Goal: Task Accomplishment & Management: Manage account settings

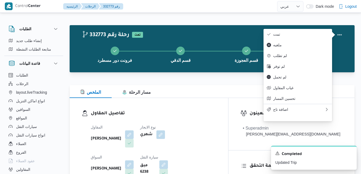
select select "ar"
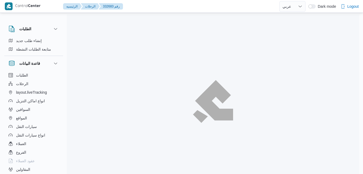
select select "ar"
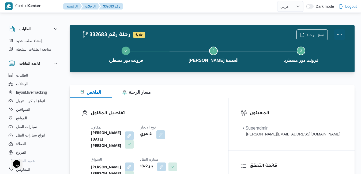
click at [338, 36] on button "Actions" at bounding box center [339, 34] width 11 height 11
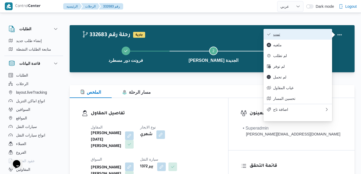
click at [306, 32] on button "تمت" at bounding box center [297, 34] width 69 height 11
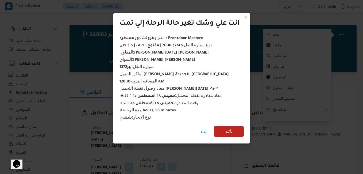
click at [234, 130] on span "تأكيد" at bounding box center [229, 131] width 30 height 11
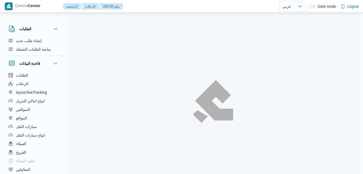
select select "ar"
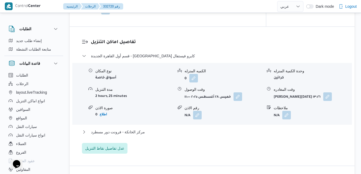
scroll to position [450, 0]
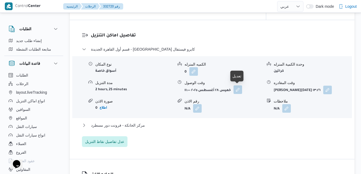
click at [237, 88] on button "button" at bounding box center [237, 89] width 9 height 9
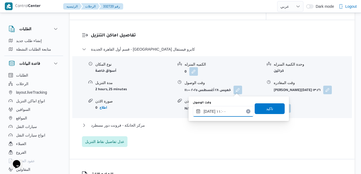
click at [213, 110] on input "٢٨/٠٨/٢٠٢٥ ١١:٠٠" at bounding box center [223, 111] width 61 height 11
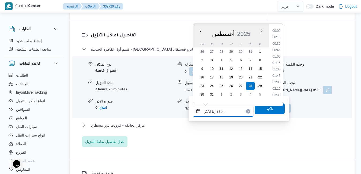
scroll to position [246, 0]
click at [278, 39] on ul "00:00 00:15 00:30 00:45 01:00 01:15 01:30 01:45 02:00 02:15 02:30 02:45 03:00 0…" at bounding box center [276, 63] width 13 height 71
click at [278, 35] on li "09:45" at bounding box center [276, 35] width 12 height 5
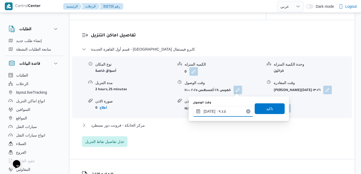
click at [210, 112] on input "٢٨/٠٨/٢٠٢٥ ٠٩:٤٥" at bounding box center [223, 111] width 61 height 11
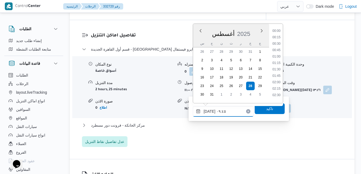
click at [210, 112] on input "٢٨/٠٨/٢٠٢٥ ٠٩:٤٥" at bounding box center [223, 111] width 61 height 11
type input "٢٨/٠٨/٢٠٢٥ ٠٩:٠٥"
click at [266, 110] on span "تاكيد" at bounding box center [269, 108] width 7 height 6
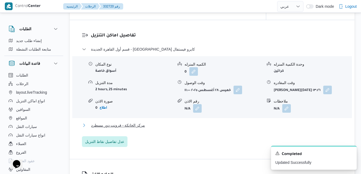
click at [213, 126] on button "مركز الخانكة - فرونت دور مسطرد" at bounding box center [212, 125] width 260 height 6
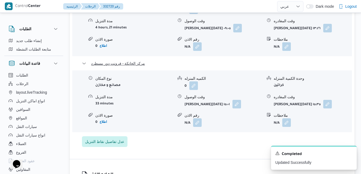
scroll to position [525, 0]
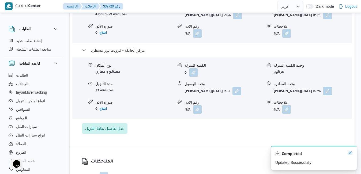
click at [350, 153] on icon "Dismiss toast" at bounding box center [350, 153] width 4 height 4
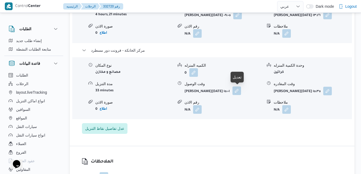
click at [240, 92] on button "button" at bounding box center [236, 90] width 9 height 9
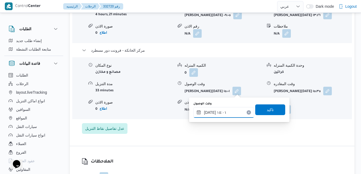
click at [214, 112] on input "٢٨/٠٨/٢٠٢٥ ١٥:٠١" at bounding box center [223, 112] width 61 height 11
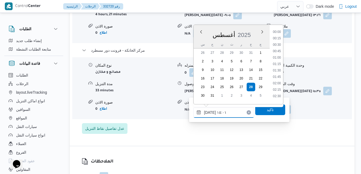
scroll to position [348, 0]
click at [210, 113] on input "٢٨/٠٨/٢٠٢٥ ١٥:٠١" at bounding box center [223, 112] width 61 height 11
type input "٢٨/٠٨/٢٠٢٥ ١٥:20"
click at [257, 113] on span "تاكيد" at bounding box center [270, 109] width 30 height 11
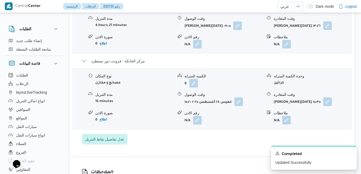
scroll to position [503, 0]
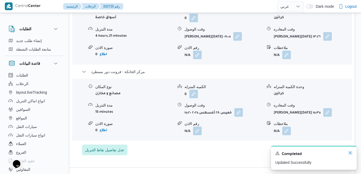
click at [351, 154] on icon "Dismiss toast" at bounding box center [350, 153] width 4 height 4
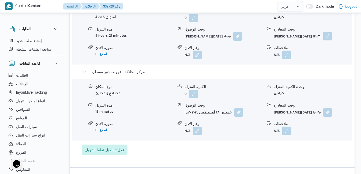
click at [328, 36] on button "button" at bounding box center [327, 36] width 9 height 9
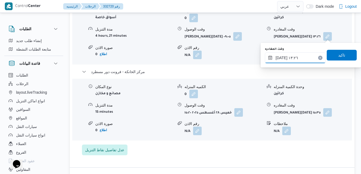
click at [304, 53] on input "٢٨/٠٨/٢٠٢٥ ١٣:٢٦" at bounding box center [295, 57] width 61 height 11
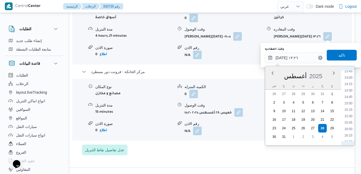
scroll to position [365, 0]
click at [350, 81] on li "14:30" at bounding box center [348, 80] width 12 height 5
type input "٢٨/٠٨/٢٠٢٥ ١٤:٣٠"
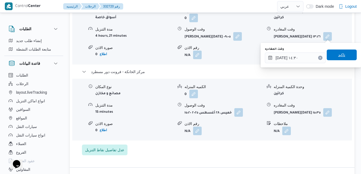
click at [343, 58] on span "تاكيد" at bounding box center [342, 55] width 30 height 11
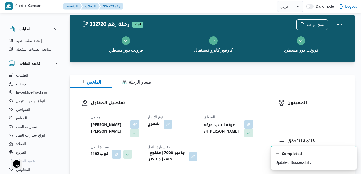
scroll to position [0, 0]
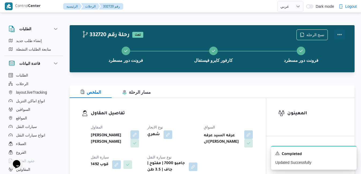
click at [341, 37] on button "Actions" at bounding box center [339, 34] width 11 height 11
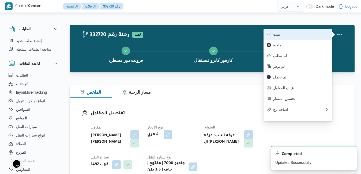
click at [296, 36] on span "تمت" at bounding box center [301, 34] width 56 height 4
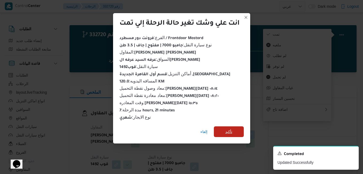
click at [222, 129] on span "تأكيد" at bounding box center [229, 131] width 30 height 11
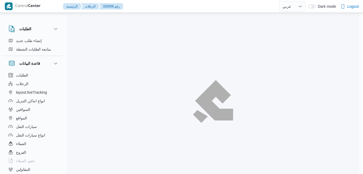
select select "ar"
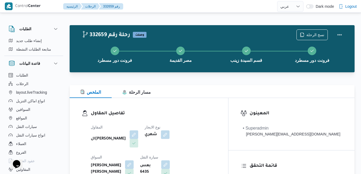
click at [204, 92] on div "الملخص مسار الرحلة" at bounding box center [212, 91] width 285 height 13
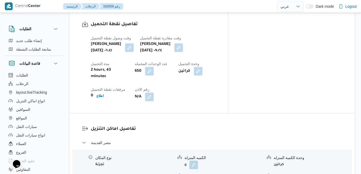
scroll to position [434, 0]
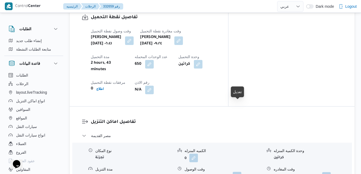
click at [238, 172] on button "button" at bounding box center [237, 176] width 9 height 9
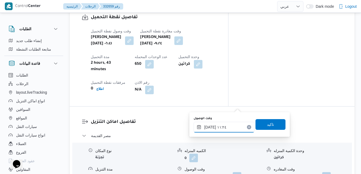
click at [219, 128] on input "٢٨/٠٨/٢٠٢٥ ١١:٢٤" at bounding box center [224, 127] width 61 height 11
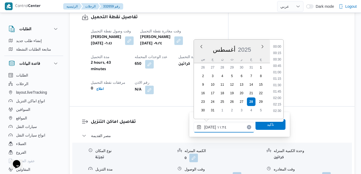
scroll to position [252, 0]
click at [277, 56] on li "10:15" at bounding box center [277, 57] width 12 height 5
type input "٢٨/٠٨/٢٠٢٥ ١٠:١٥"
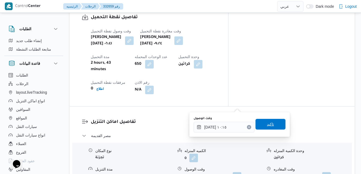
click at [261, 125] on span "تاكيد" at bounding box center [270, 124] width 30 height 11
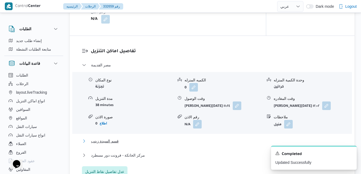
click at [219, 141] on button "قسم السيدة زينب" at bounding box center [212, 141] width 260 height 6
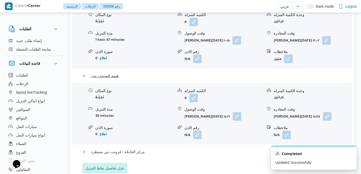
scroll to position [573, 0]
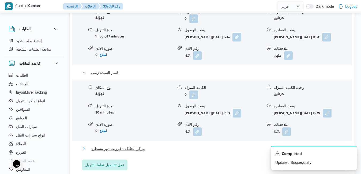
click at [262, 145] on button "مركز الخانكة - فرونت دور مسطرد" at bounding box center [212, 148] width 260 height 6
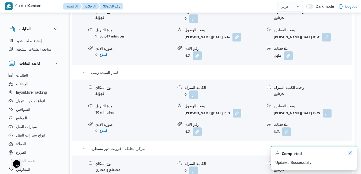
click at [351, 152] on icon "Dismiss toast" at bounding box center [350, 153] width 4 height 4
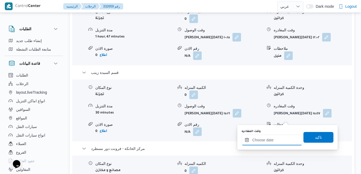
click at [258, 142] on input "وقت المغادره" at bounding box center [271, 140] width 61 height 11
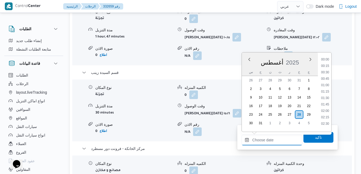
scroll to position [413, 0]
click at [300, 59] on div "أغسطس 2025" at bounding box center [280, 62] width 76 height 14
click at [326, 59] on li "16:00" at bounding box center [325, 57] width 12 height 5
type input "٢٨/٠٨/٢٠٢٥ ١٦:٠٠"
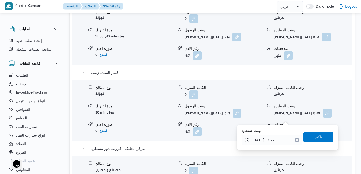
click at [306, 139] on span "تاكيد" at bounding box center [318, 137] width 30 height 11
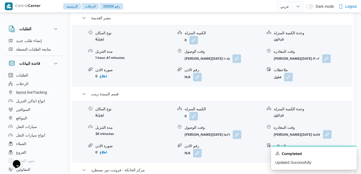
scroll to position [562, 0]
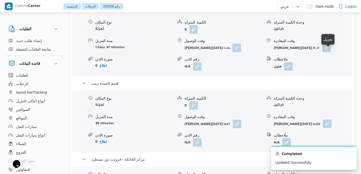
click at [329, 119] on button "button" at bounding box center [327, 123] width 9 height 9
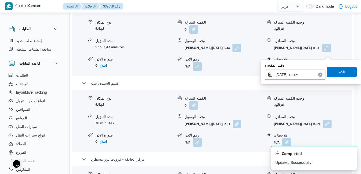
click at [298, 75] on input "٢٨/٠٨/٢٠٢٥ ١٥:٤٧" at bounding box center [295, 74] width 61 height 11
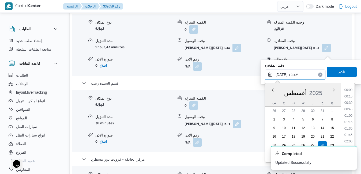
scroll to position [368, 0]
click at [350, 116] on li "15:15" at bounding box center [348, 113] width 12 height 5
type input "٢٨/٠٨/٢٠٢٥ ١٥:١٥"
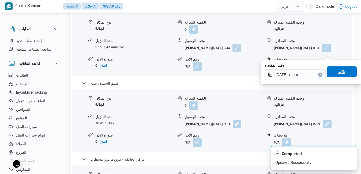
click at [331, 73] on span "تاكيد" at bounding box center [342, 71] width 30 height 11
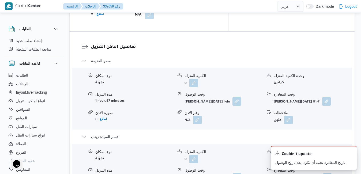
scroll to position [520, 0]
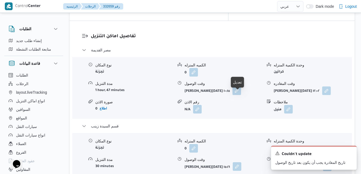
click at [241, 162] on button "button" at bounding box center [237, 166] width 9 height 9
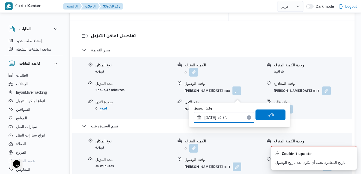
click at [220, 118] on input "٢٨/٠٨/٢٠٢٥ ١٥:١٦" at bounding box center [224, 117] width 61 height 11
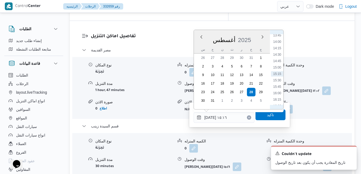
scroll to position [293, 0]
click at [275, 66] on li "12:30" at bounding box center [277, 64] width 12 height 5
type input "٢٨/٠٨/٢٠٢٥ ١٢:٣٠"
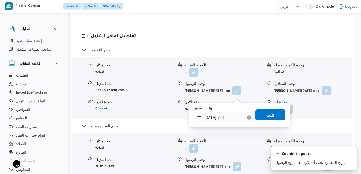
click at [267, 116] on span "تاكيد" at bounding box center [270, 115] width 7 height 6
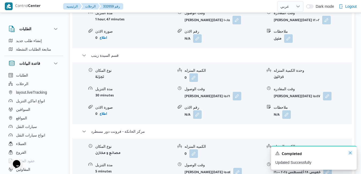
click at [350, 153] on icon "Dismiss toast" at bounding box center [350, 153] width 4 height 4
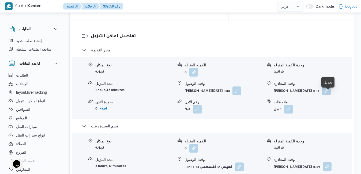
click at [329, 162] on button "button" at bounding box center [327, 166] width 9 height 9
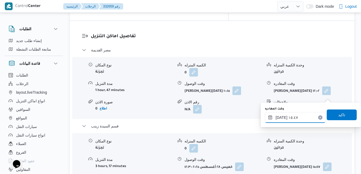
click at [296, 118] on input "٢٨/٠٨/٢٠٢٥ ١٥:٤٧" at bounding box center [295, 117] width 61 height 11
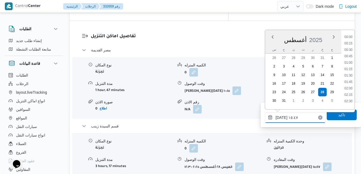
scroll to position [368, 0]
click at [347, 55] on li "15:00" at bounding box center [348, 54] width 12 height 5
type input "٢٨/٠٨/٢٠٢٥ ١٥:٠٠"
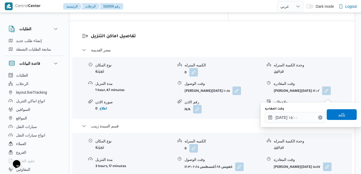
click at [338, 113] on span "تاكيد" at bounding box center [341, 114] width 7 height 6
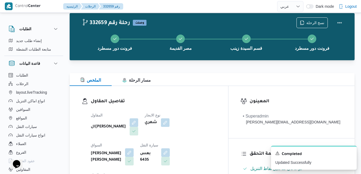
scroll to position [0, 0]
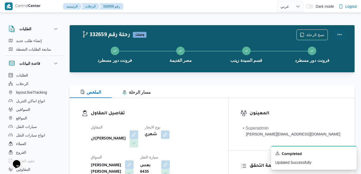
click at [340, 34] on button "Actions" at bounding box center [339, 34] width 11 height 11
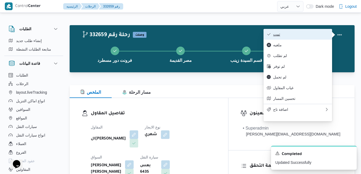
click at [294, 35] on span "تمت" at bounding box center [301, 34] width 56 height 4
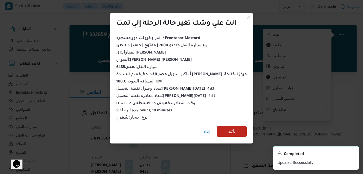
click at [238, 132] on span "تأكيد" at bounding box center [232, 131] width 30 height 11
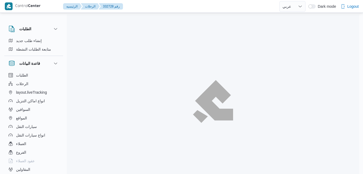
select select "ar"
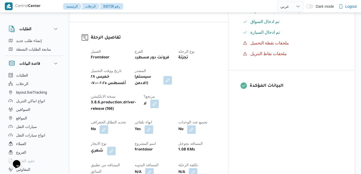
scroll to position [171, 0]
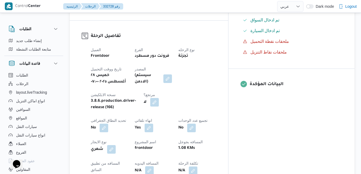
click at [154, 166] on button "button" at bounding box center [149, 170] width 9 height 9
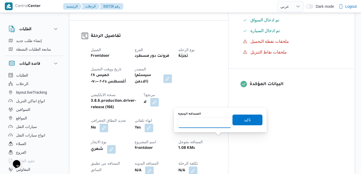
click at [210, 124] on input "المسافه اليدويه" at bounding box center [204, 122] width 53 height 11
type input "120"
click at [233, 120] on span "تاكيد" at bounding box center [247, 119] width 30 height 11
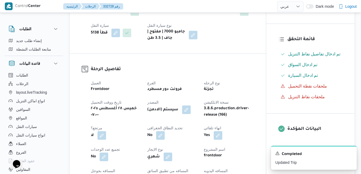
scroll to position [0, 0]
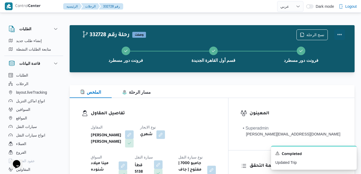
click at [339, 35] on button "Actions" at bounding box center [339, 34] width 11 height 11
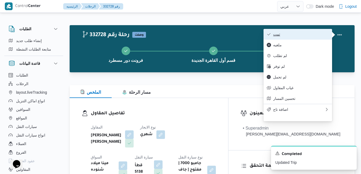
click at [305, 37] on button "تمت" at bounding box center [297, 34] width 69 height 11
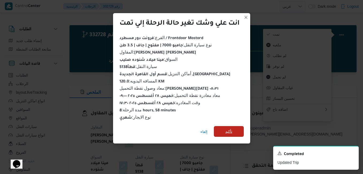
click at [235, 127] on span "تأكيد" at bounding box center [229, 131] width 30 height 11
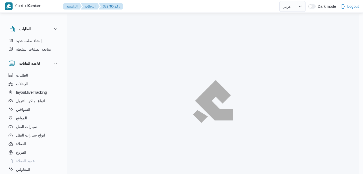
select select "ar"
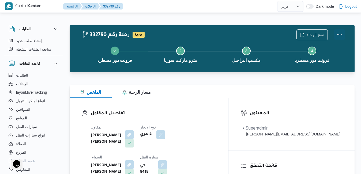
click at [341, 35] on button "Actions" at bounding box center [339, 34] width 11 height 11
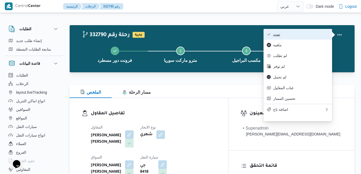
click at [299, 35] on span "تمت" at bounding box center [301, 34] width 56 height 4
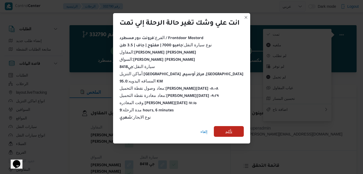
click at [234, 130] on span "تأكيد" at bounding box center [229, 131] width 30 height 11
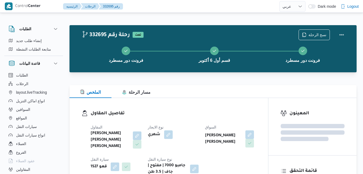
select select "ar"
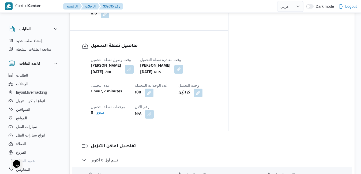
scroll to position [418, 0]
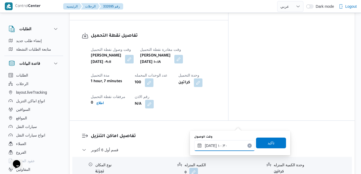
click at [223, 147] on input "٢٨/٠٨/٢٠٢٥ ١٠:٣٠" at bounding box center [224, 145] width 61 height 11
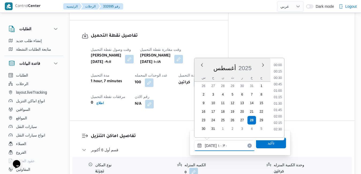
scroll to position [233, 0]
click at [279, 122] on li "11:15" at bounding box center [277, 121] width 12 height 5
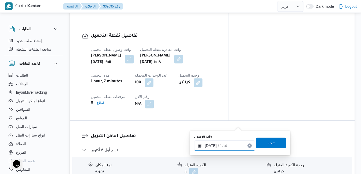
type input "٢٨/٠٨/٢٠٢٥ ١١:١٥"
click at [264, 146] on span "تاكيد" at bounding box center [271, 142] width 30 height 11
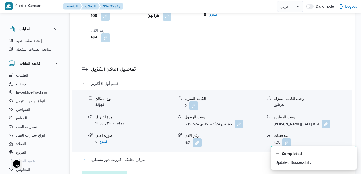
click at [235, 158] on button "مركز الخانكة - فرونت دور مسطرد" at bounding box center [212, 159] width 260 height 6
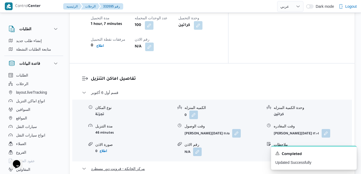
scroll to position [525, 0]
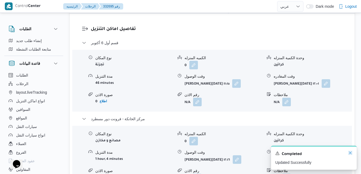
click at [349, 152] on icon "Dismiss toast" at bounding box center [350, 153] width 4 height 4
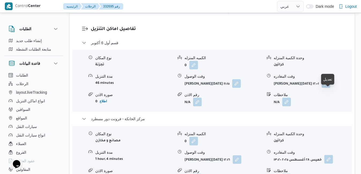
click at [327, 155] on button "button" at bounding box center [328, 159] width 9 height 9
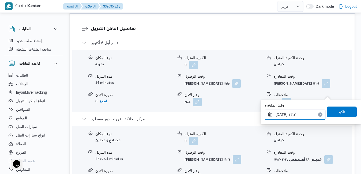
click at [297, 117] on input "٢٨/٠٨/٢٠٢٥ ١٣:٢٠" at bounding box center [295, 114] width 61 height 11
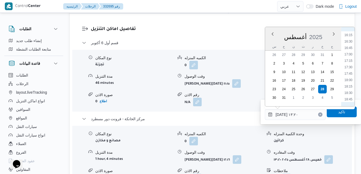
scroll to position [427, 0]
click at [351, 54] on li "17:30" at bounding box center [348, 56] width 12 height 5
type input "٢٨/٠٨/٢٠٢٥ ١٧:٣٠"
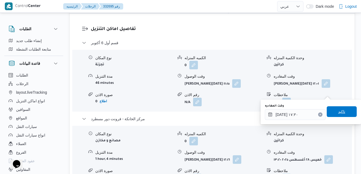
click at [328, 112] on span "تاكيد" at bounding box center [342, 111] width 30 height 11
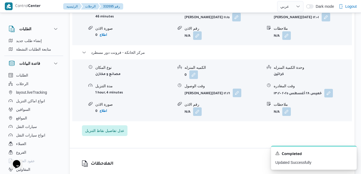
click at [235, 91] on button "button" at bounding box center [237, 93] width 9 height 9
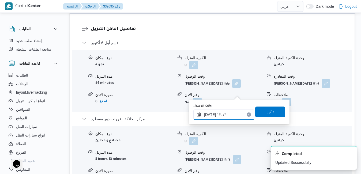
click at [231, 118] on input "٢٨/٠٨/٢٠٢٥ ١٢:١٦" at bounding box center [223, 114] width 61 height 11
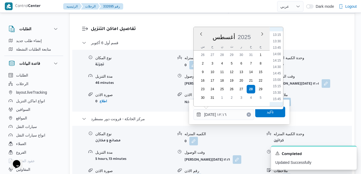
scroll to position [401, 0]
click at [279, 76] on li "17:15" at bounding box center [277, 75] width 12 height 5
type input "٢٨/٠٨/٢٠٢٥ ١٧:١٥"
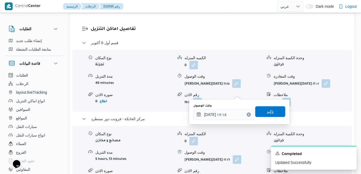
click at [267, 112] on span "تاكيد" at bounding box center [270, 111] width 7 height 6
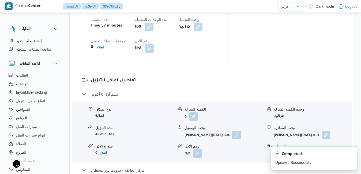
scroll to position [460, 0]
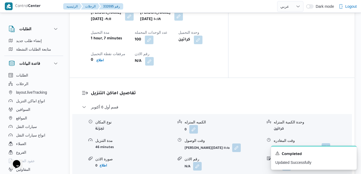
click at [327, 143] on button "button" at bounding box center [325, 147] width 9 height 9
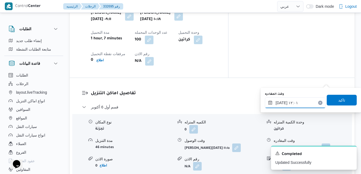
click at [308, 103] on input "٢٨/٠٨/٢٠٢٥ ١٢:٠١" at bounding box center [295, 102] width 61 height 11
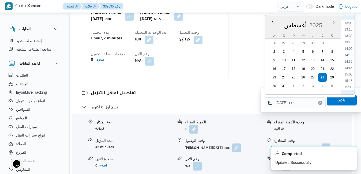
scroll to position [395, 0]
click at [350, 44] on li "16:15" at bounding box center [348, 44] width 12 height 5
type input "٢٨/٠٨/٢٠٢٥ ١٦:١٥"
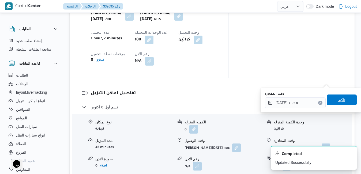
click at [332, 101] on span "تاكيد" at bounding box center [342, 99] width 30 height 11
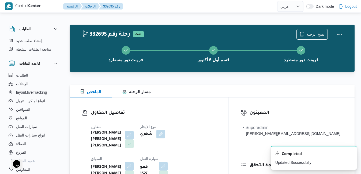
scroll to position [0, 0]
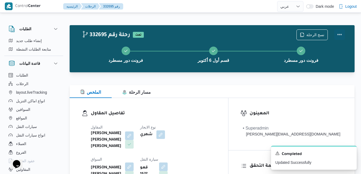
click at [341, 35] on button "Actions" at bounding box center [339, 34] width 11 height 11
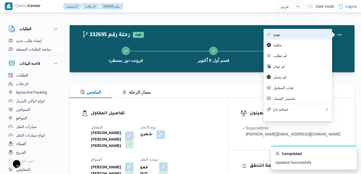
click at [315, 36] on span "تمت" at bounding box center [301, 34] width 56 height 4
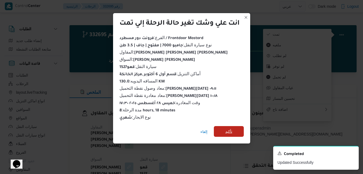
click at [228, 131] on span "تأكيد" at bounding box center [229, 131] width 7 height 6
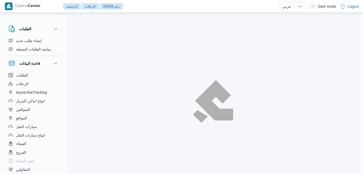
select select "ar"
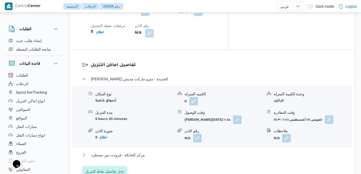
scroll to position [471, 0]
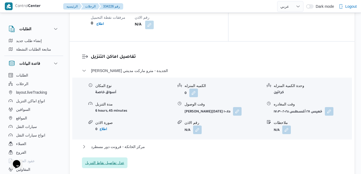
click at [116, 160] on span "عدل تفاصيل نقاط التنزيل" at bounding box center [104, 163] width 39 height 6
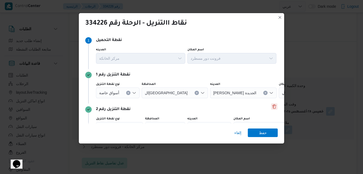
click at [271, 106] on button "Delete" at bounding box center [274, 106] width 6 height 6
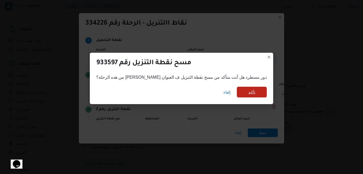
click at [237, 90] on span "تأكيد" at bounding box center [252, 92] width 30 height 11
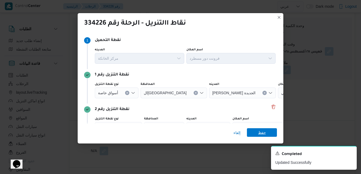
click at [270, 132] on span "حفظ" at bounding box center [262, 132] width 30 height 9
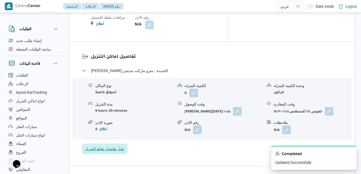
scroll to position [0, 0]
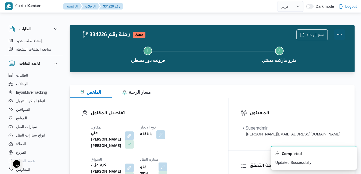
click at [340, 35] on button "Actions" at bounding box center [339, 34] width 11 height 11
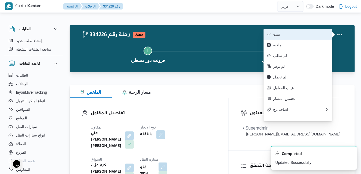
click at [307, 37] on button "تمت" at bounding box center [297, 34] width 69 height 11
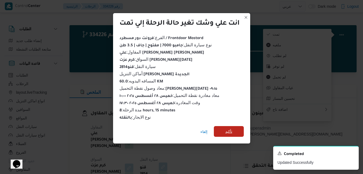
click at [232, 128] on span "تأكيد" at bounding box center [229, 131] width 7 height 6
